Goal: Transaction & Acquisition: Purchase product/service

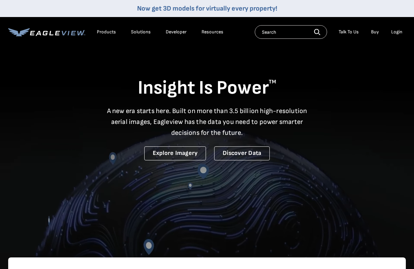
click at [397, 34] on div "Login" at bounding box center [396, 32] width 11 height 6
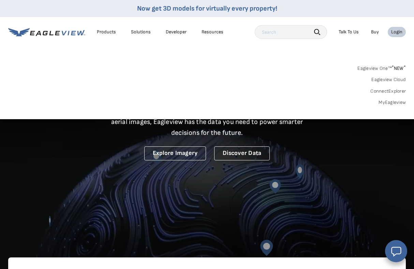
click at [393, 34] on div "Login" at bounding box center [396, 32] width 11 height 6
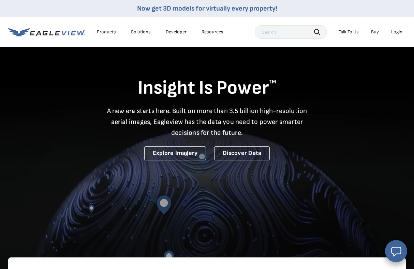
click at [393, 34] on div "Login" at bounding box center [396, 32] width 11 height 6
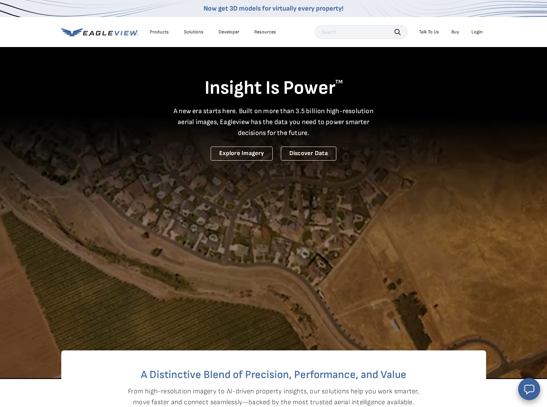
click at [414, 32] on div "Login" at bounding box center [477, 32] width 11 height 6
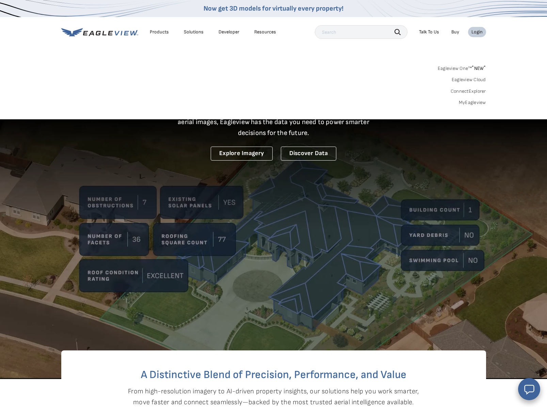
click at [414, 69] on link "Eagleview One™ * NEW *" at bounding box center [462, 67] width 48 height 8
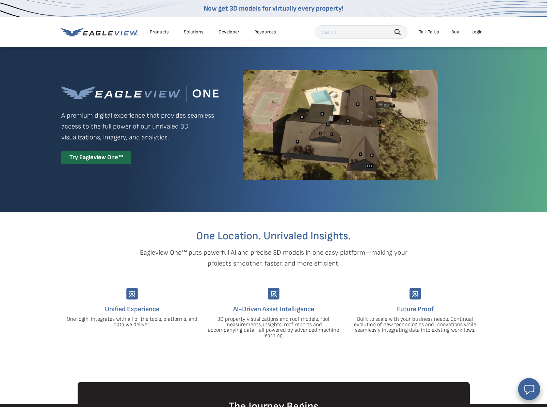
click at [477, 33] on div "Login" at bounding box center [477, 32] width 11 height 6
click at [478, 34] on div "Login" at bounding box center [477, 32] width 11 height 6
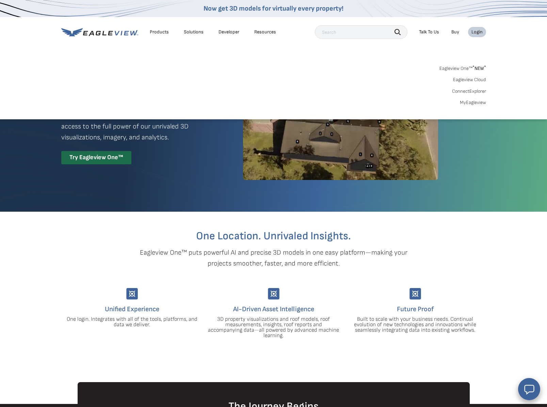
click at [470, 102] on link "MyEagleview" at bounding box center [473, 102] width 26 height 6
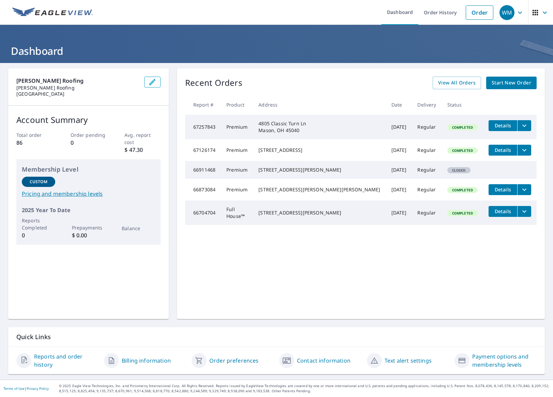
click at [501, 83] on span "Start New Order" at bounding box center [511, 83] width 40 height 9
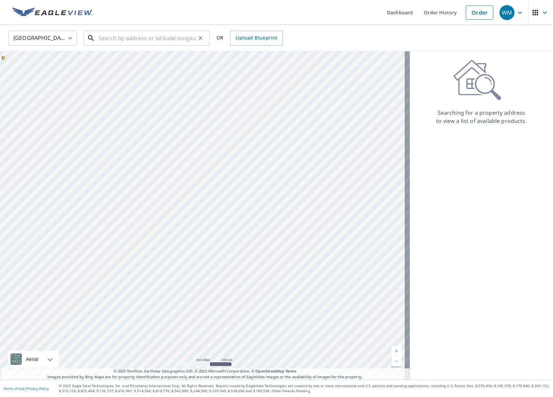
click at [115, 37] on input "text" at bounding box center [146, 38] width 97 height 19
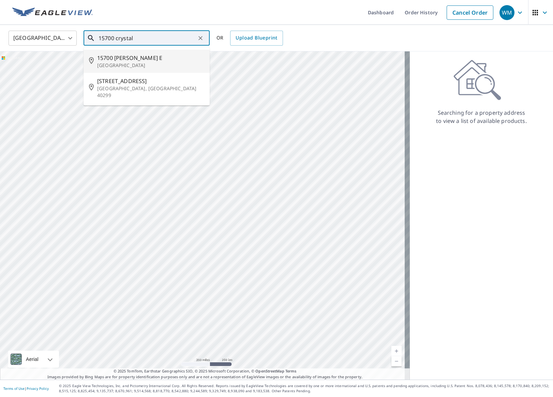
click at [122, 58] on span "15700 Crystal Downs E" at bounding box center [150, 58] width 107 height 8
type input "15700 Crystal Downs E Northville, MI 48168"
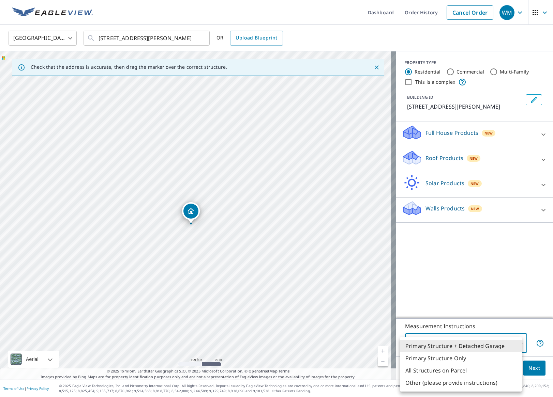
click at [516, 344] on body "WM WM Dashboard Order History Cancel Order WM United States US ​ 15700 Crystal …" at bounding box center [276, 198] width 553 height 397
click at [463, 373] on li "All Structures on Parcel" at bounding box center [461, 370] width 122 height 12
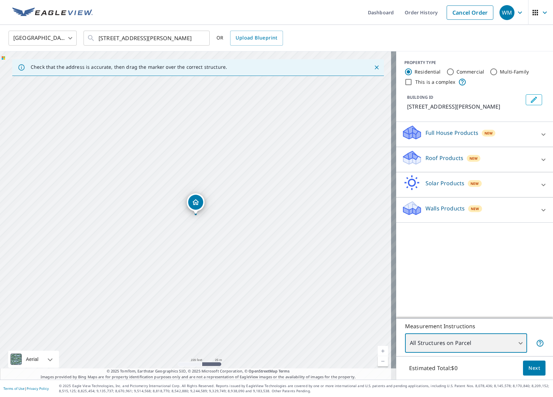
type input "3"
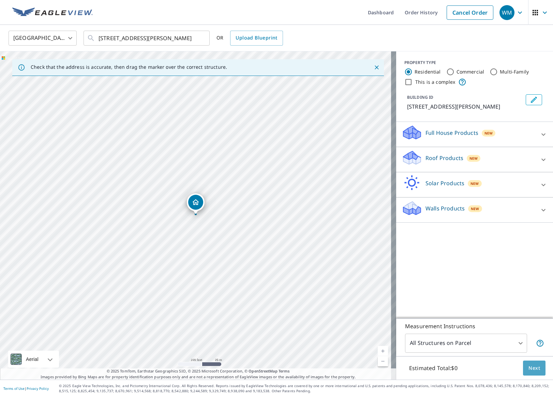
click at [530, 371] on span "Next" at bounding box center [534, 368] width 12 height 9
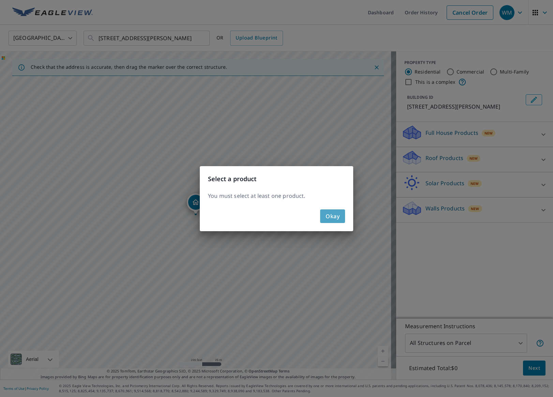
click at [336, 216] on span "Okay" at bounding box center [332, 217] width 14 height 10
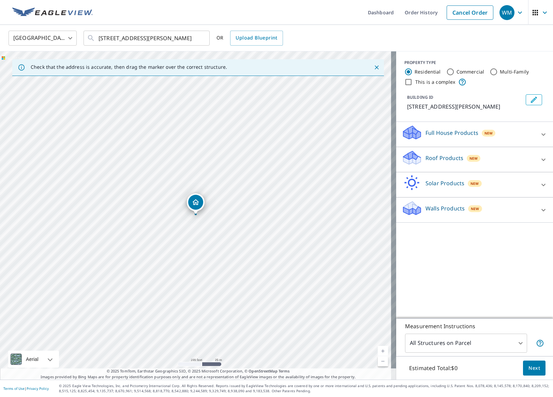
click at [539, 164] on icon at bounding box center [543, 160] width 8 height 8
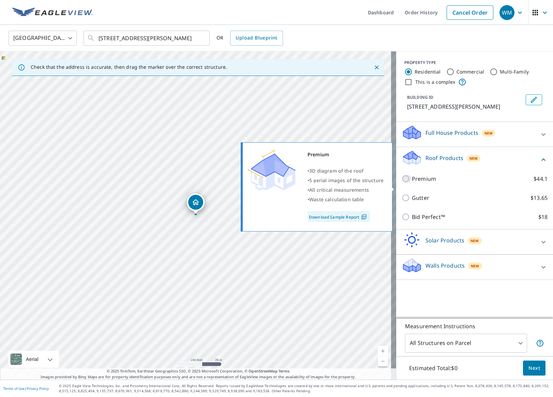
click at [402, 183] on input "Premium $44.1" at bounding box center [406, 179] width 10 height 8
checkbox input "true"
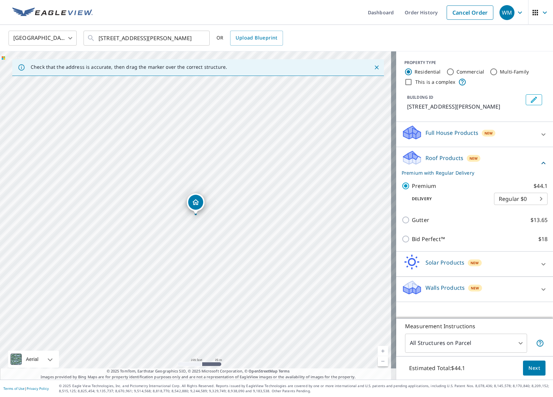
click at [528, 369] on span "Next" at bounding box center [534, 368] width 12 height 9
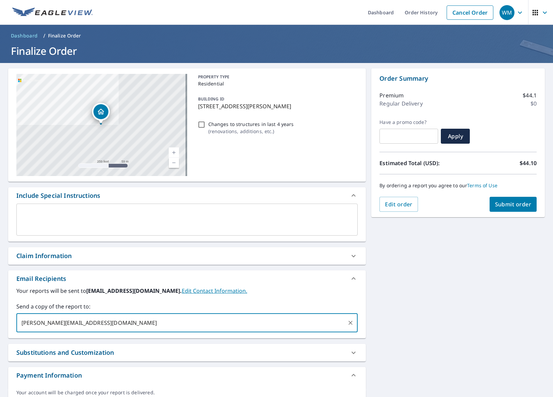
type input "rudymendez@kearnsbrothers.com"
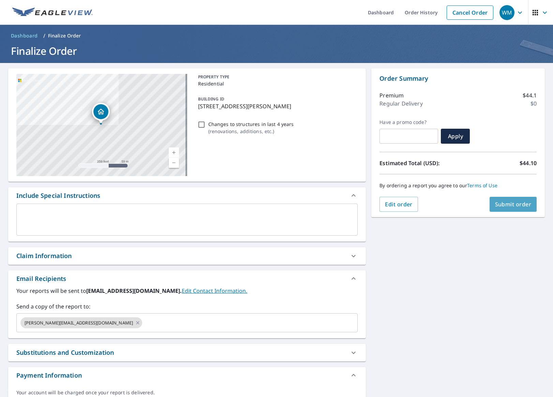
click at [511, 204] on span "Submit order" at bounding box center [513, 204] width 36 height 7
